Goal: Task Accomplishment & Management: Use online tool/utility

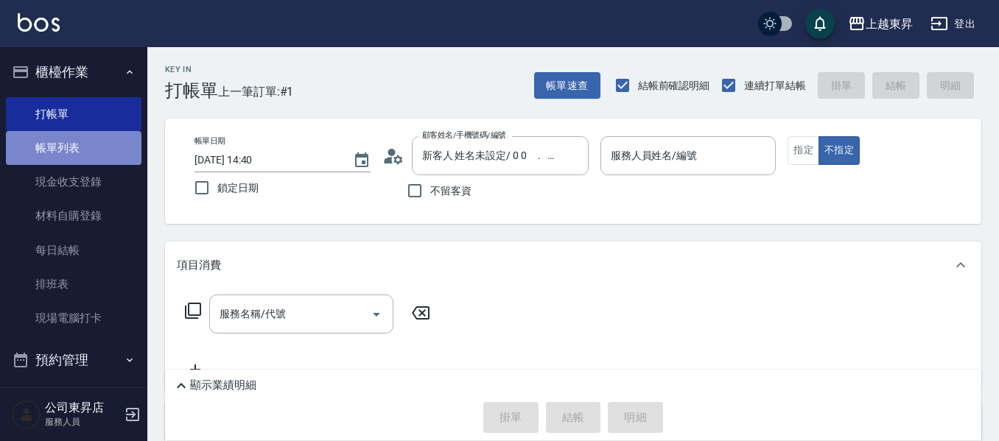
click at [91, 149] on link "帳單列表" at bounding box center [74, 148] width 136 height 34
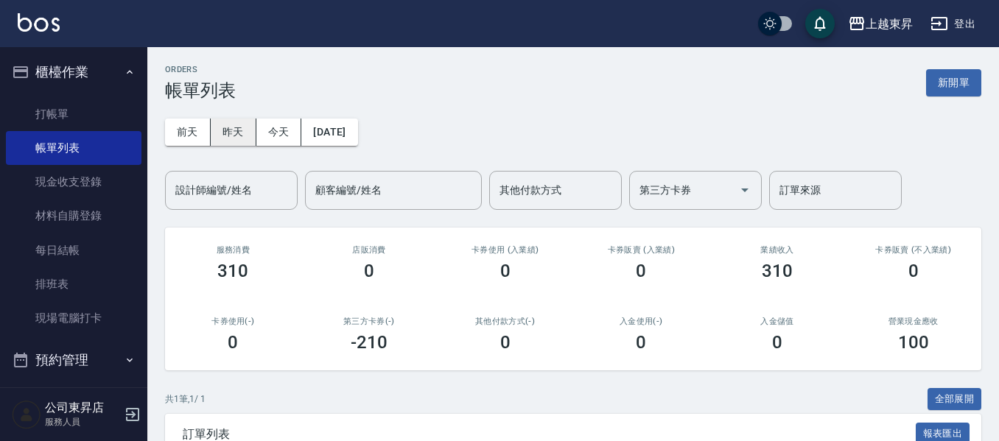
click at [218, 130] on button "昨天" at bounding box center [234, 132] width 46 height 27
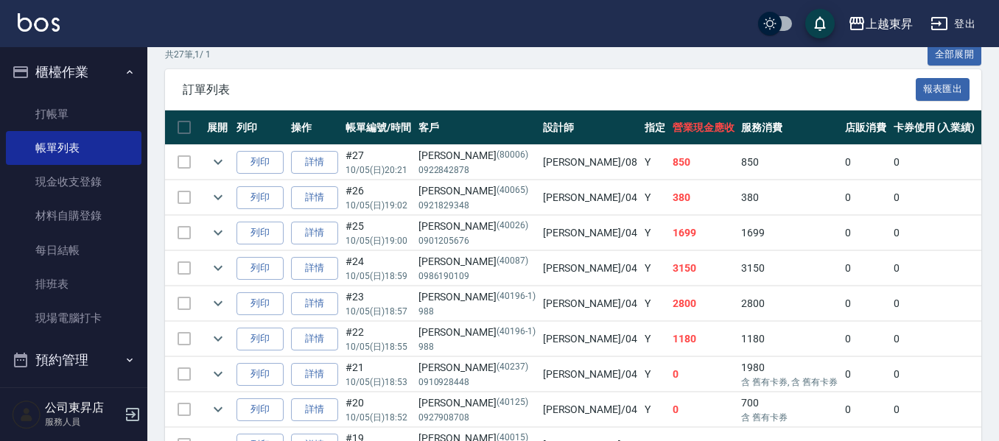
scroll to position [335, 0]
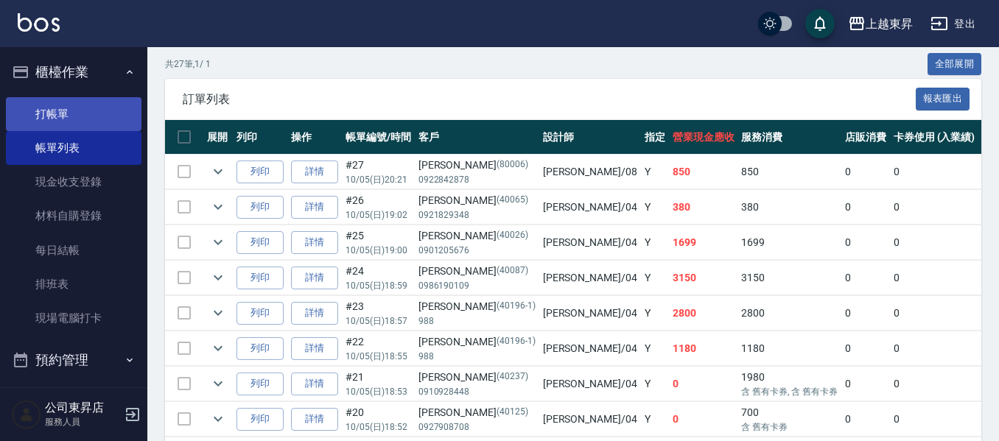
click at [82, 108] on link "打帳單" at bounding box center [74, 114] width 136 height 34
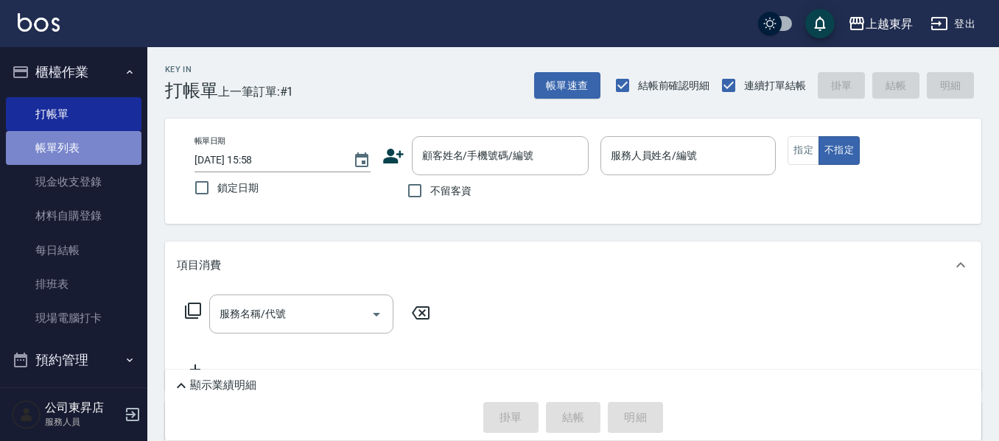
click at [99, 147] on link "帳單列表" at bounding box center [74, 148] width 136 height 34
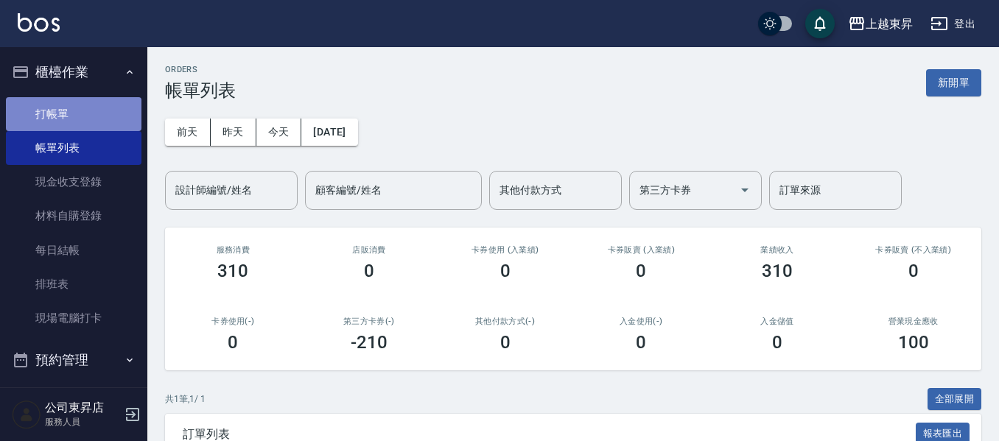
click at [99, 108] on link "打帳單" at bounding box center [74, 114] width 136 height 34
